Goal: Task Accomplishment & Management: Manage account settings

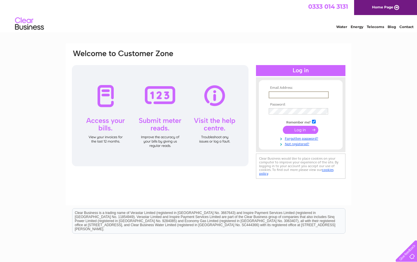
click at [288, 97] on input "text" at bounding box center [299, 94] width 60 height 7
type input "drfraser1969@hotmail.com"
click at [298, 128] on input "submit" at bounding box center [301, 130] width 36 height 8
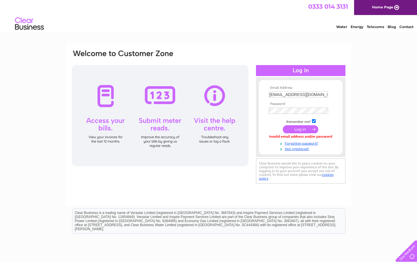
click at [302, 127] on input "submit" at bounding box center [301, 129] width 36 height 8
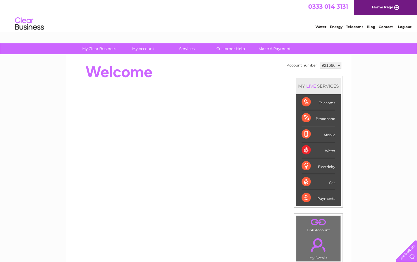
click at [307, 148] on div "Water" at bounding box center [319, 150] width 34 height 16
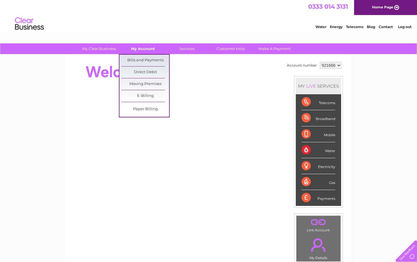
click at [147, 50] on link "My Account" at bounding box center [143, 48] width 48 height 11
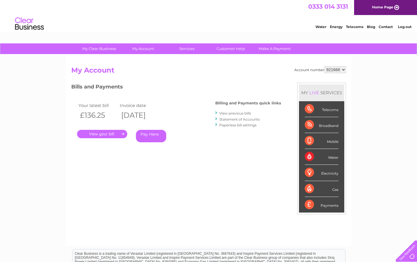
click at [238, 113] on link "View previous bills" at bounding box center [235, 113] width 32 height 4
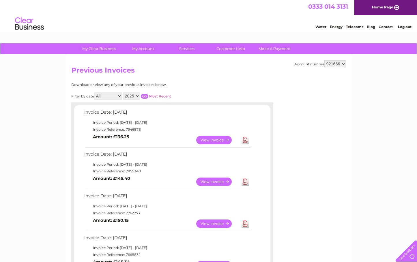
click at [219, 140] on link "View" at bounding box center [217, 140] width 42 height 8
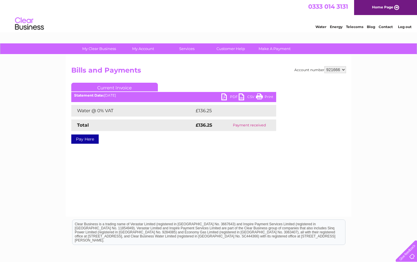
click at [221, 96] on link "PDF" at bounding box center [229, 97] width 17 height 8
click at [105, 90] on link "Current Invoice" at bounding box center [114, 87] width 87 height 9
click at [205, 122] on strong "£136.25" at bounding box center [204, 124] width 16 height 5
click at [233, 96] on link "PDF" at bounding box center [229, 97] width 17 height 8
click at [232, 95] on link "PDF" at bounding box center [229, 97] width 17 height 8
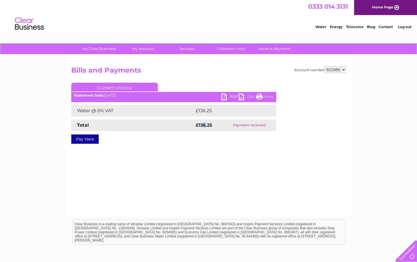
click at [231, 95] on link "PDF" at bounding box center [229, 97] width 17 height 8
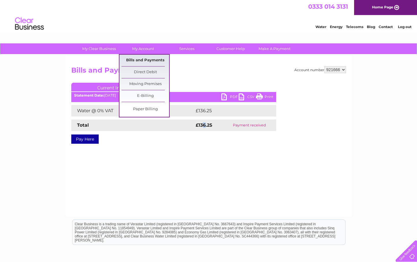
click at [148, 58] on link "Bills and Payments" at bounding box center [146, 61] width 48 height 12
click at [150, 61] on link "Bills and Payments" at bounding box center [146, 61] width 48 height 12
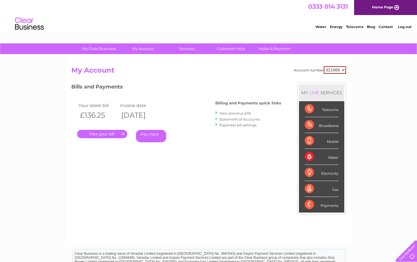
click at [230, 113] on link "View previous bills" at bounding box center [235, 113] width 32 height 4
click at [311, 157] on div "Water" at bounding box center [322, 157] width 34 height 16
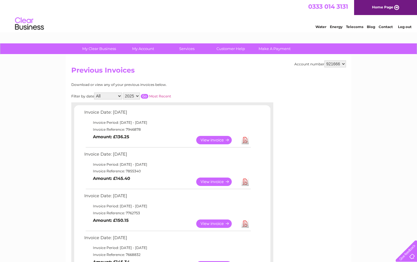
click at [215, 181] on link "View" at bounding box center [217, 181] width 42 height 8
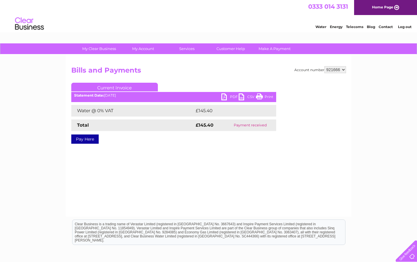
click at [203, 110] on td "£145.40" at bounding box center [230, 111] width 72 height 12
click at [203, 109] on td "£145.40" at bounding box center [230, 111] width 72 height 12
click at [239, 96] on link "CSV" at bounding box center [247, 97] width 17 height 8
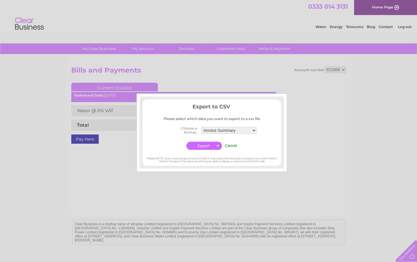
click at [235, 144] on input "Cancel" at bounding box center [231, 145] width 12 height 4
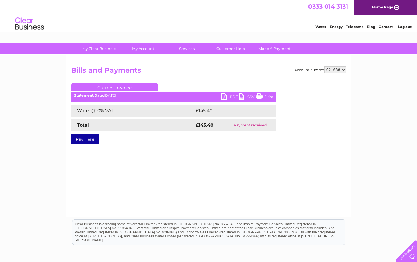
click at [222, 95] on link "PDF" at bounding box center [229, 97] width 17 height 8
